Goal: Task Accomplishment & Management: Use online tool/utility

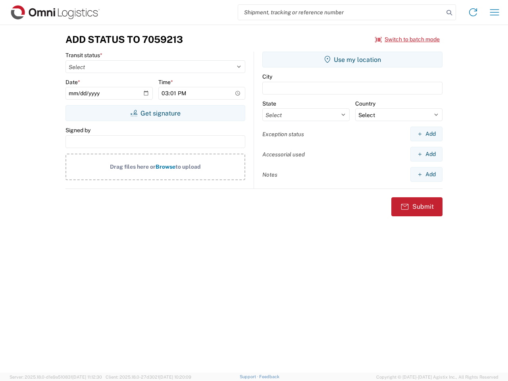
click at [341, 12] on input "search" at bounding box center [341, 12] width 206 height 15
click at [449, 13] on icon at bounding box center [449, 12] width 11 height 11
click at [473, 12] on icon at bounding box center [473, 12] width 13 height 13
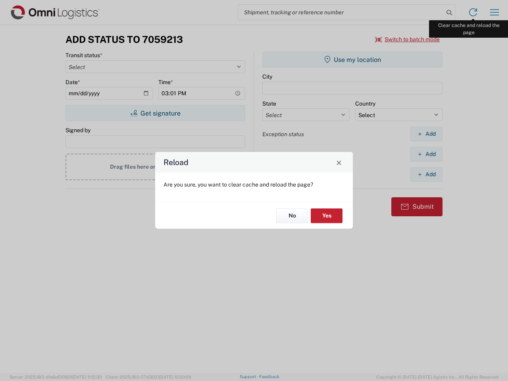
click at [495, 12] on div "Reload Are you sure, you want to clear cache and reload the page? No Yes" at bounding box center [254, 190] width 508 height 381
click at [408, 39] on div "Reload Are you sure, you want to clear cache and reload the page? No Yes" at bounding box center [254, 190] width 508 height 381
click at [155, 113] on div "Reload Are you sure, you want to clear cache and reload the page? No Yes" at bounding box center [254, 190] width 508 height 381
click at [353, 60] on div "Reload Are you sure, you want to clear cache and reload the page? No Yes" at bounding box center [254, 190] width 508 height 381
click at [426, 134] on div "Reload Are you sure, you want to clear cache and reload the page? No Yes" at bounding box center [254, 190] width 508 height 381
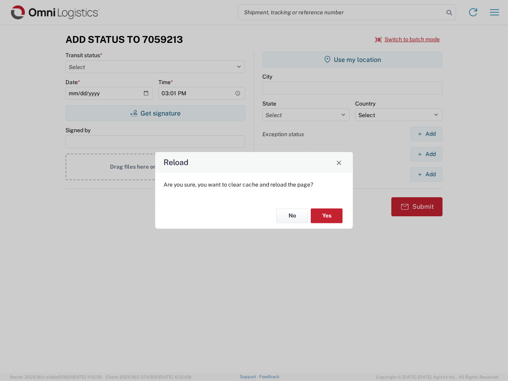
click at [426, 154] on div "Reload Are you sure, you want to clear cache and reload the page? No Yes" at bounding box center [254, 190] width 508 height 381
click at [426, 174] on div "Reload Are you sure, you want to clear cache and reload the page? No Yes" at bounding box center [254, 190] width 508 height 381
